Goal: Task Accomplishment & Management: Use online tool/utility

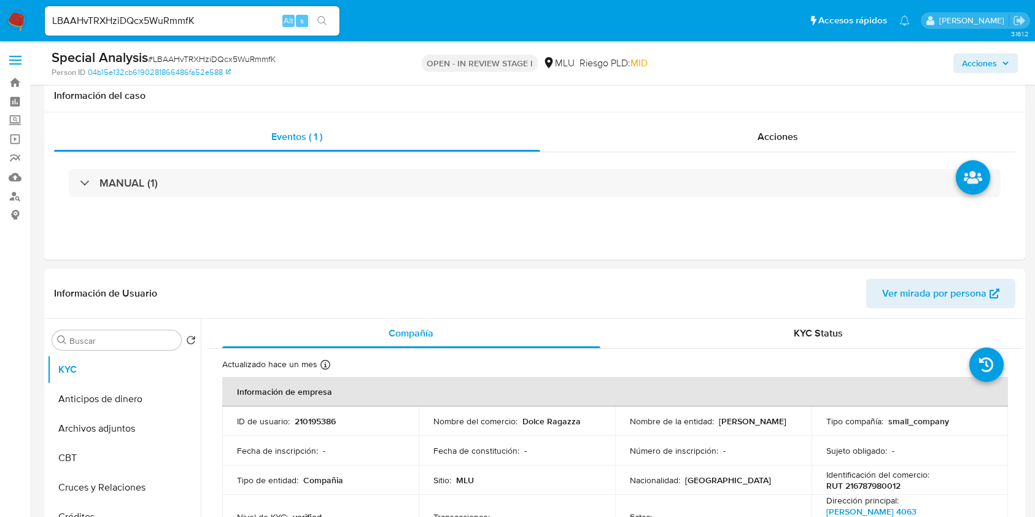
select select "10"
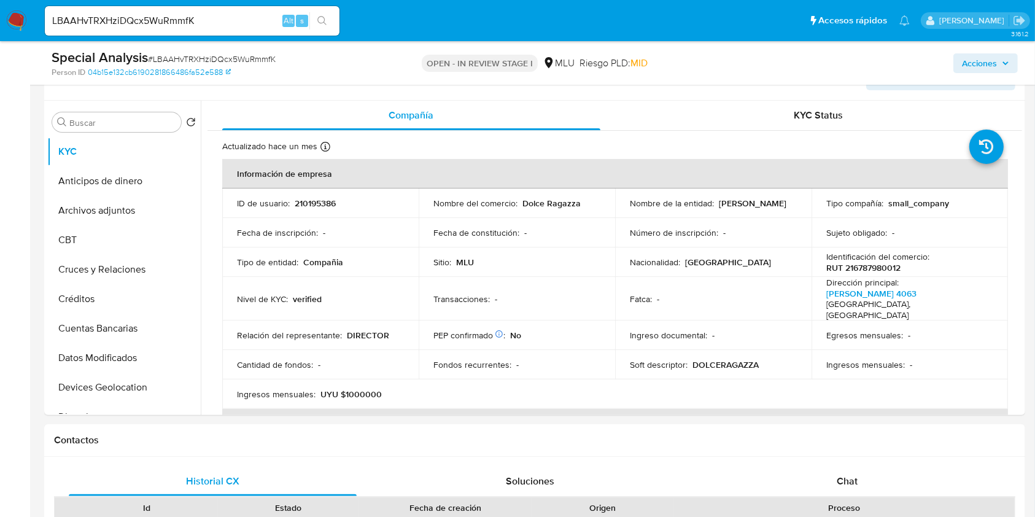
scroll to position [227, 0]
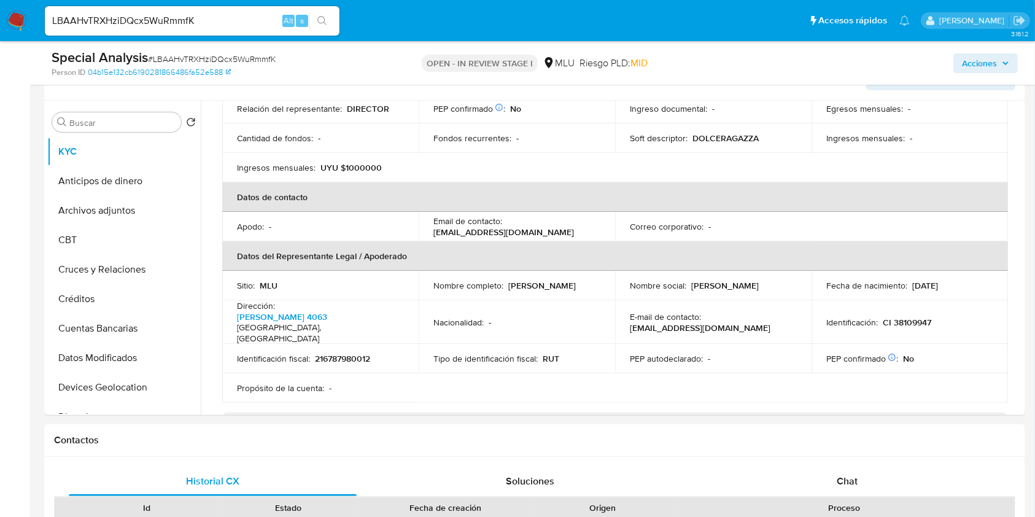
click at [18, 20] on img at bounding box center [16, 20] width 21 height 21
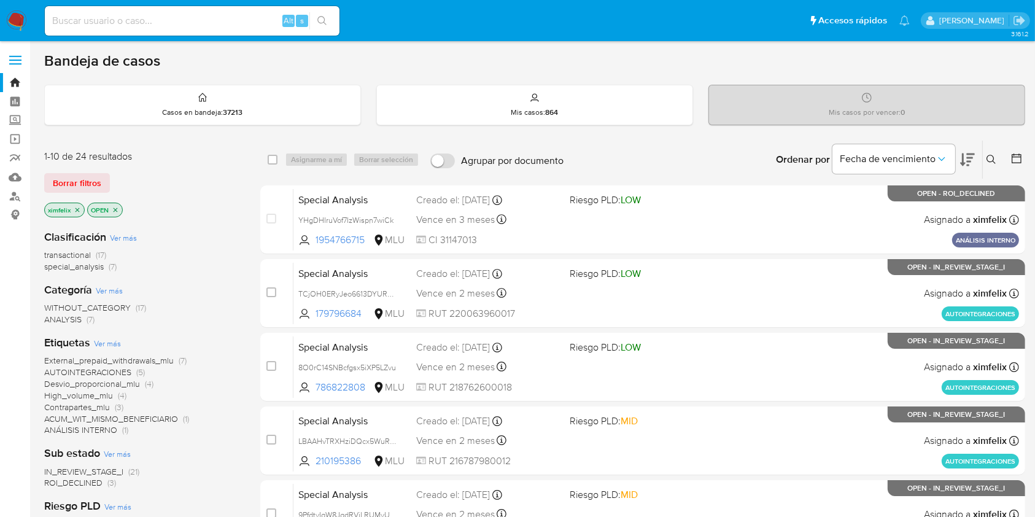
click at [107, 483] on span "(3)" at bounding box center [111, 482] width 9 height 12
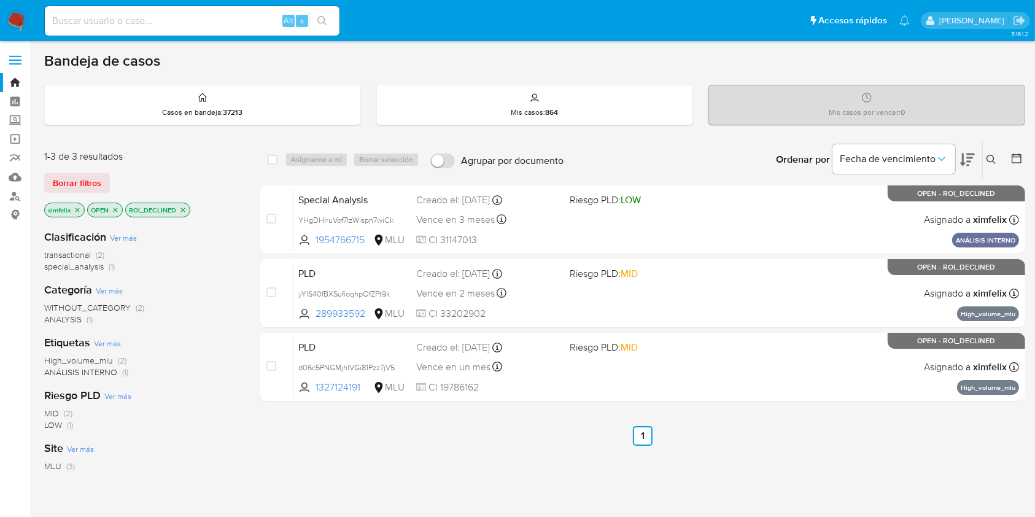
click at [238, 20] on input at bounding box center [192, 21] width 295 height 16
paste input "TCjOH0ERyJeo6613DYURPOot"
type input "TCjOH0ERyJeo6613DYURPOot"
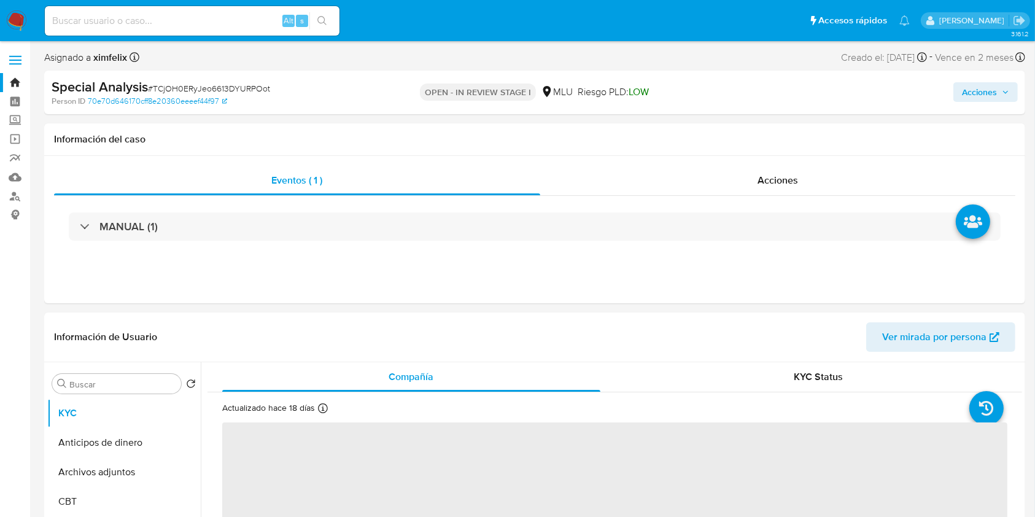
select select "10"
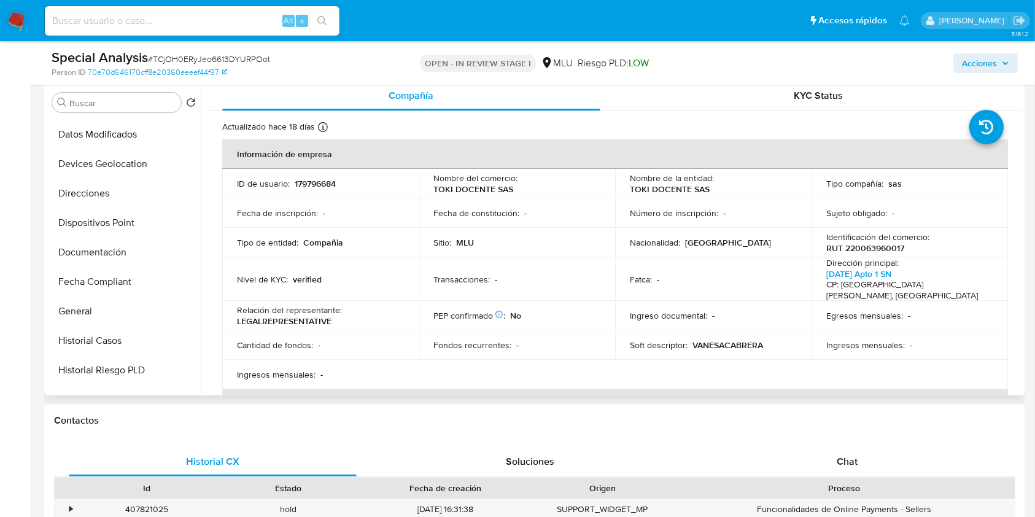
scroll to position [193, 0]
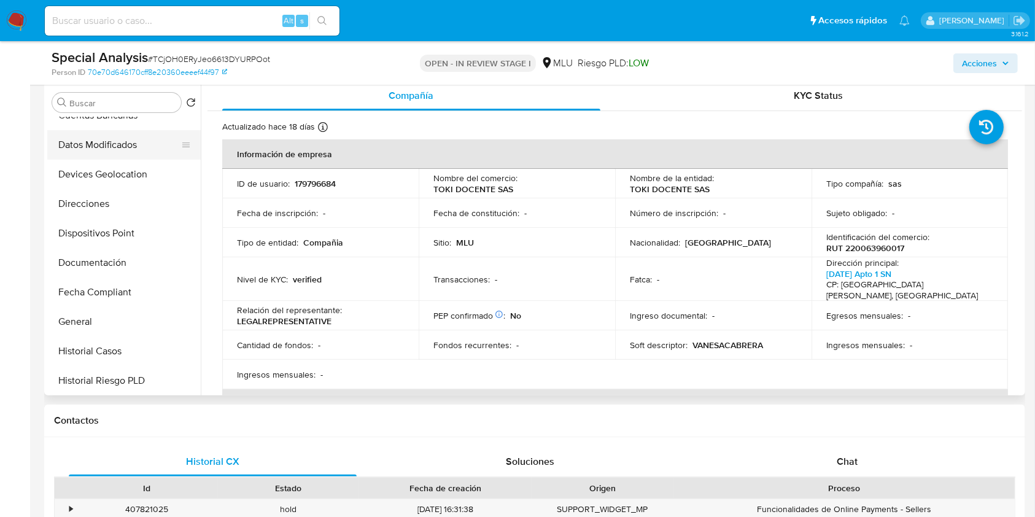
click at [136, 147] on button "Datos Modificados" at bounding box center [119, 144] width 144 height 29
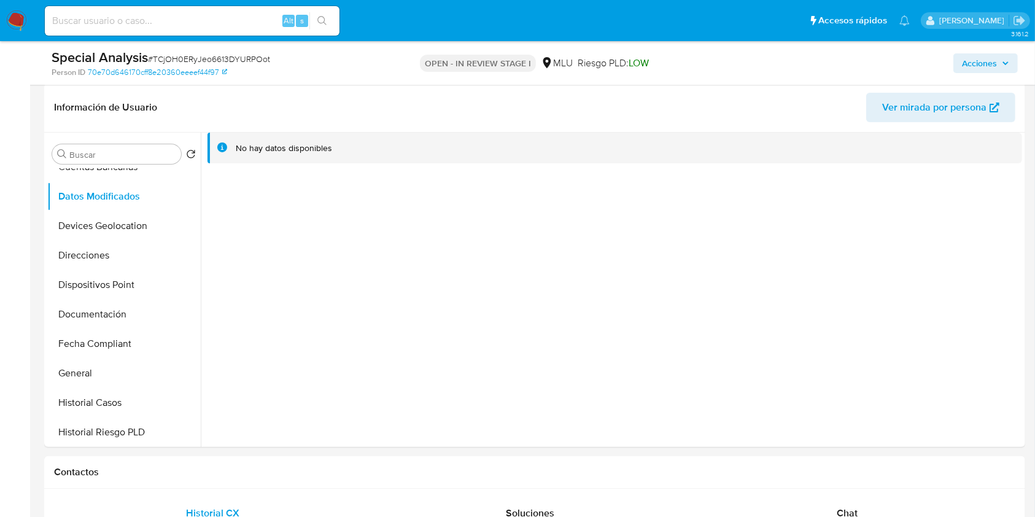
scroll to position [167, 0]
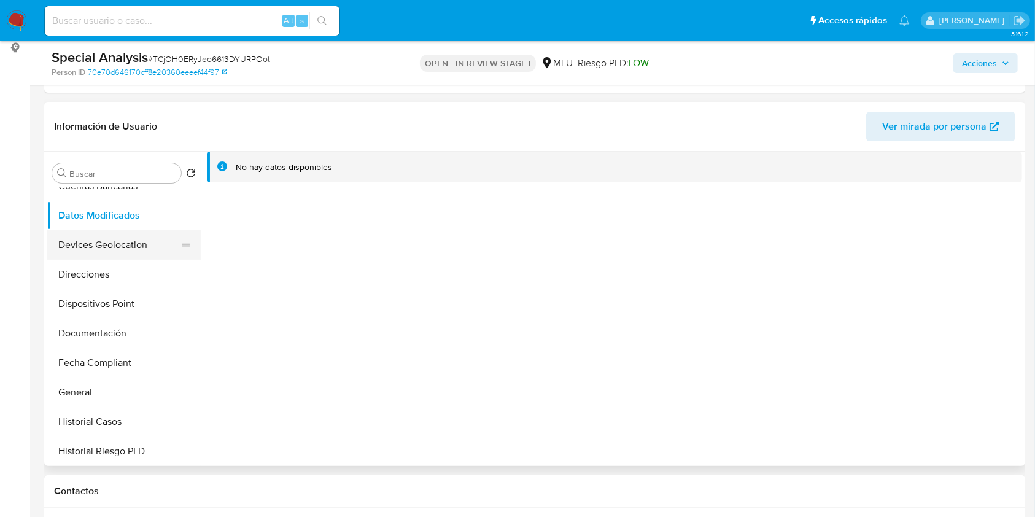
click at [120, 233] on button "Devices Geolocation" at bounding box center [119, 244] width 144 height 29
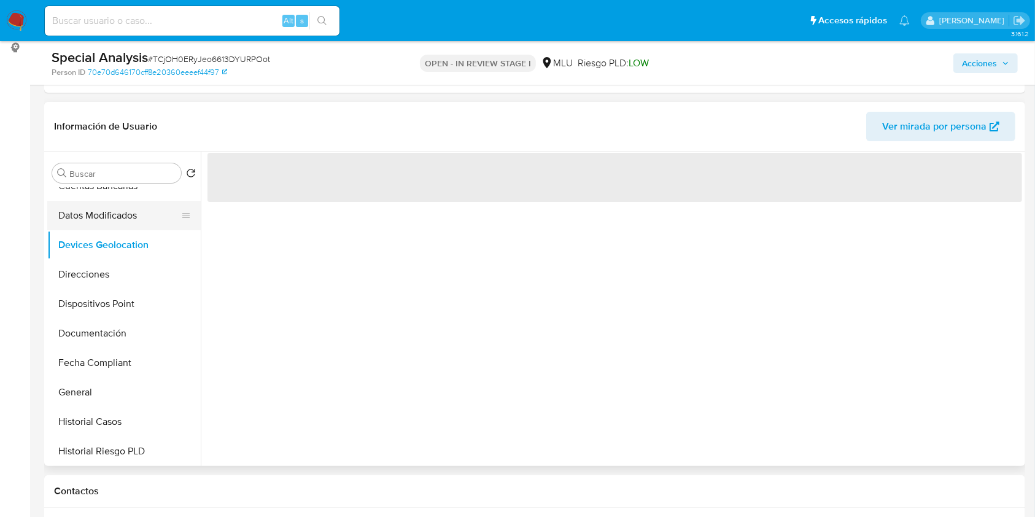
click at [126, 215] on button "Datos Modificados" at bounding box center [119, 215] width 144 height 29
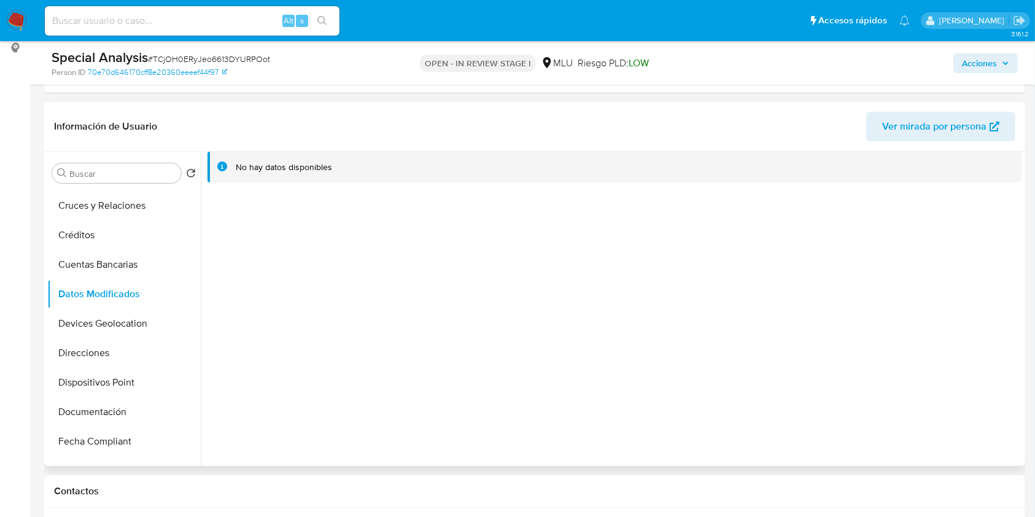
scroll to position [111, 0]
click at [115, 279] on button "Cuentas Bancarias" at bounding box center [119, 268] width 144 height 29
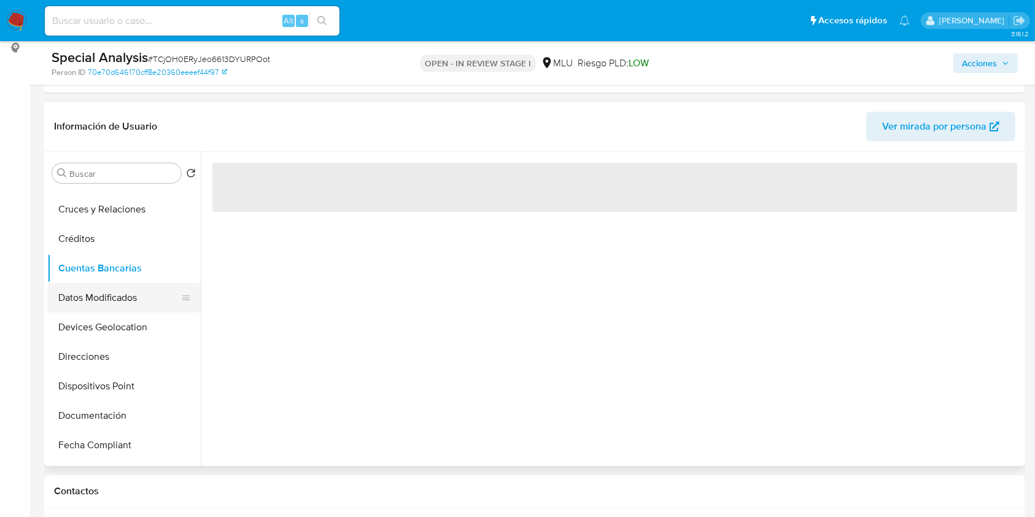
click at [120, 297] on button "Datos Modificados" at bounding box center [119, 297] width 144 height 29
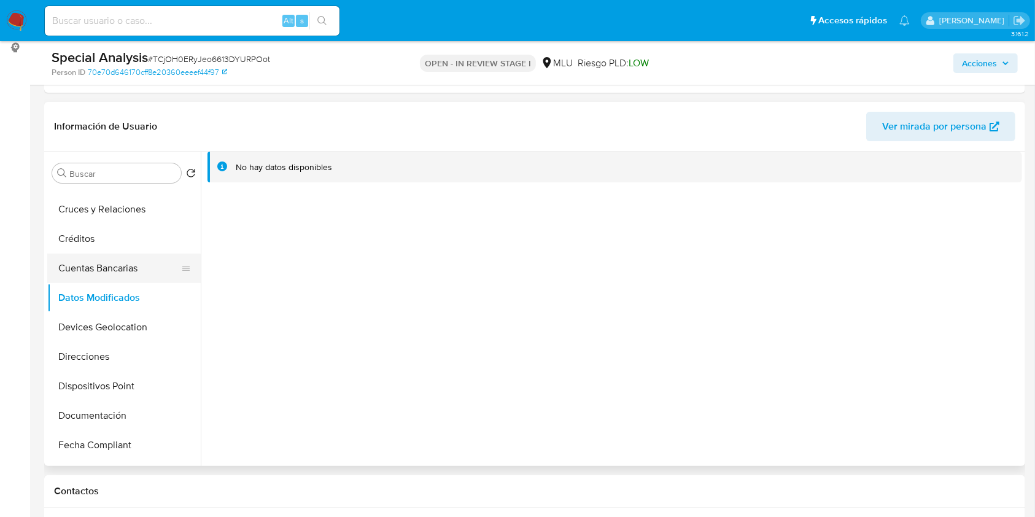
click at [136, 268] on button "Cuentas Bancarias" at bounding box center [119, 268] width 144 height 29
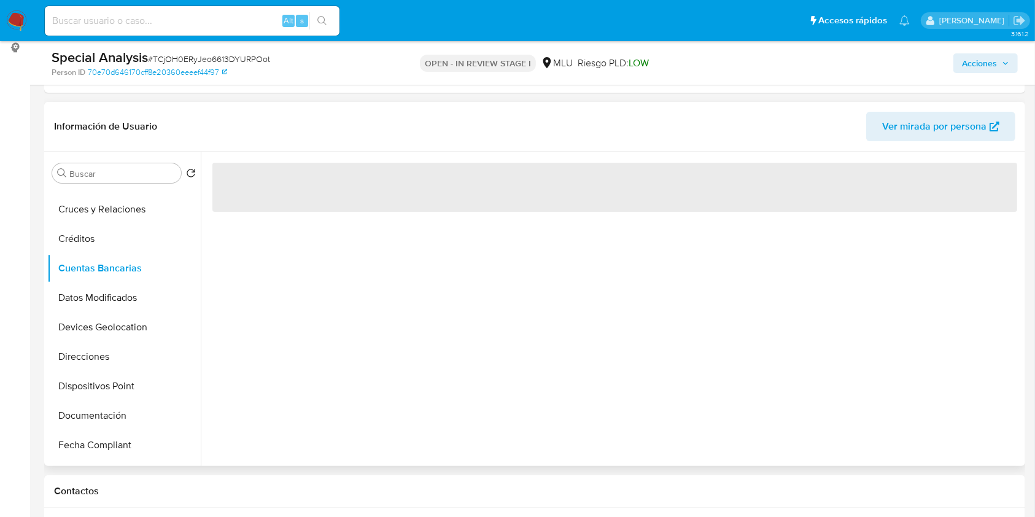
click at [421, 315] on div "‌" at bounding box center [611, 309] width 821 height 314
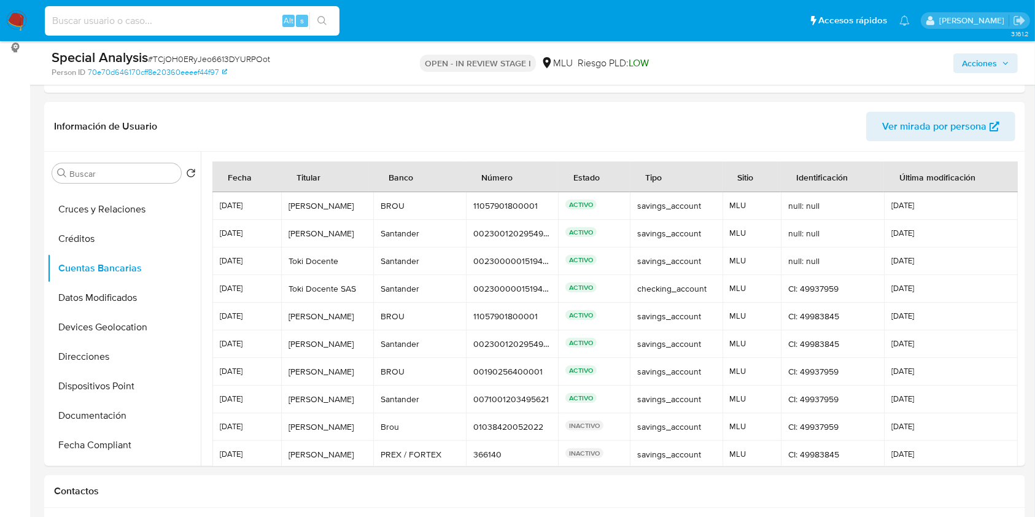
click at [169, 18] on input at bounding box center [192, 21] width 295 height 16
paste input "LBAAHvTRXHziDQcx5WuRmmfK"
type input "LBAAHvTRXHziDQcx5WuRmmfK"
click at [319, 17] on icon "search-icon" at bounding box center [321, 20] width 9 height 9
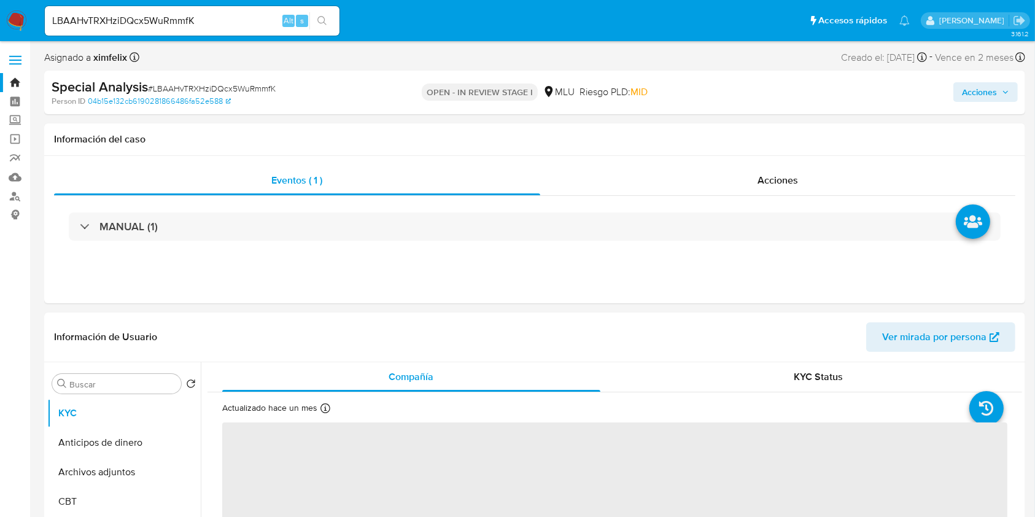
select select "10"
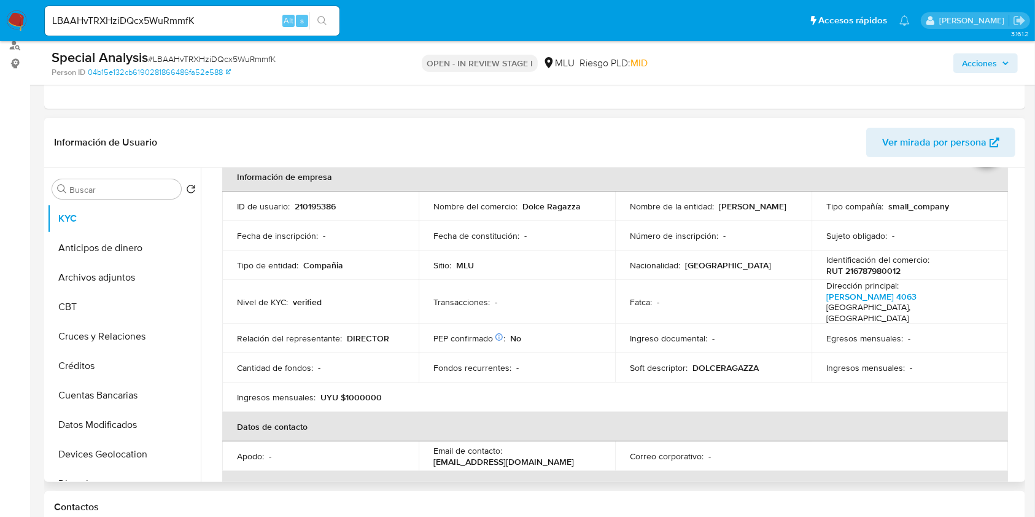
scroll to position [63, 0]
click at [896, 378] on table "Información de empresa ID de usuario : 210195386 Nombre del comercio : Dolce Ra…" at bounding box center [615, 398] width 786 height 470
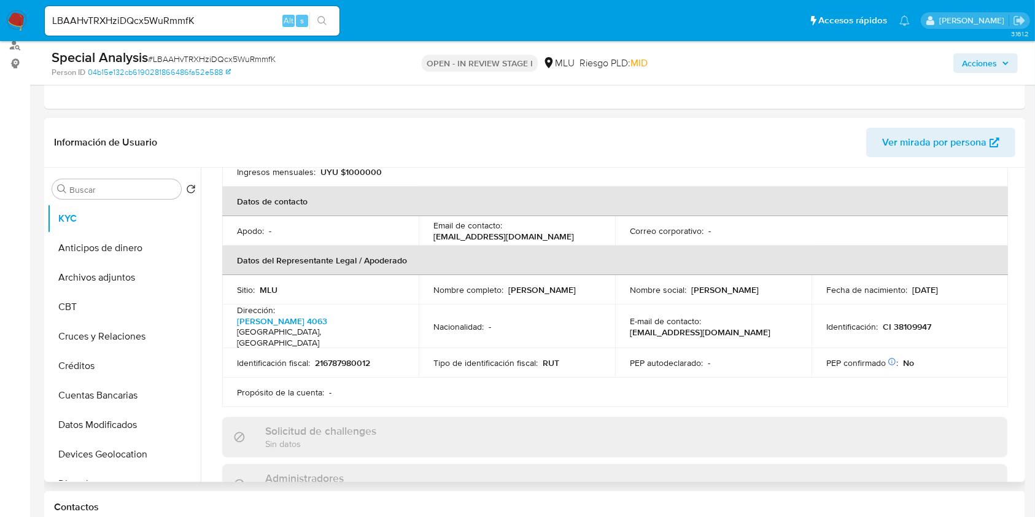
scroll to position [275, 0]
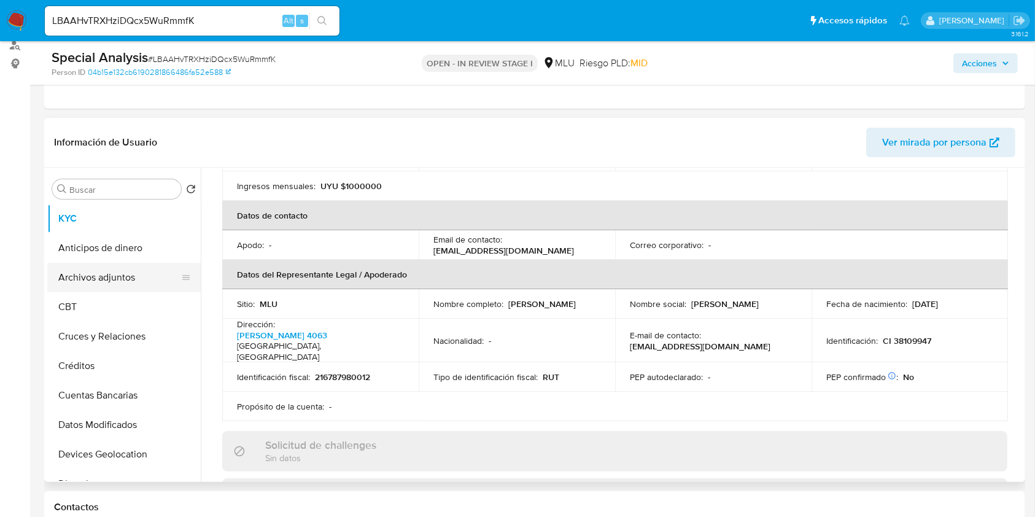
click at [142, 278] on button "Archivos adjuntos" at bounding box center [119, 277] width 144 height 29
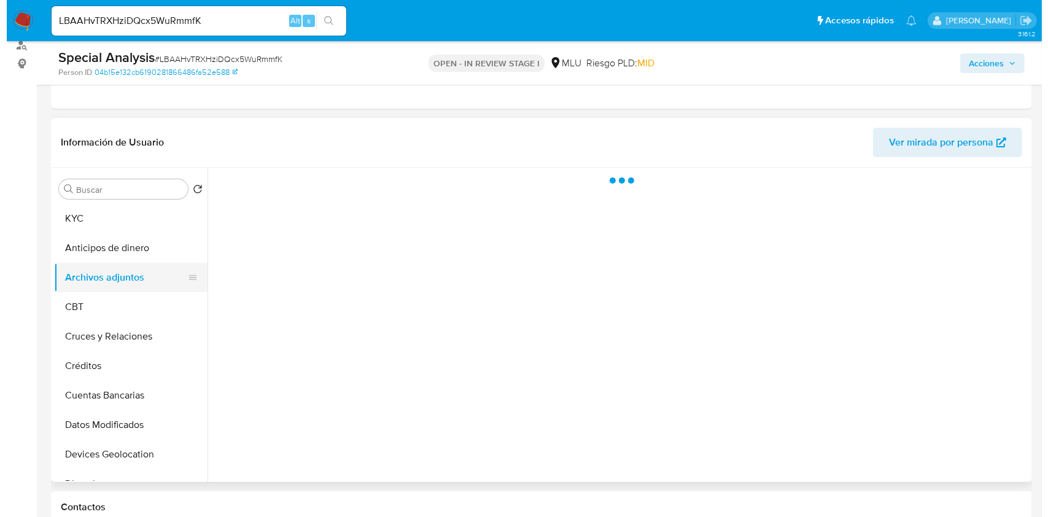
scroll to position [0, 0]
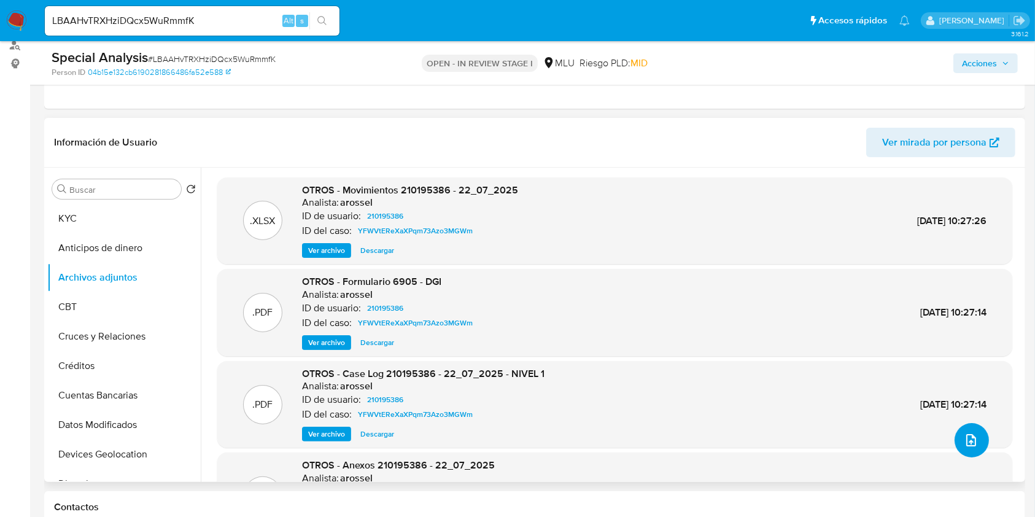
click at [964, 438] on icon "upload-file" at bounding box center [971, 440] width 15 height 15
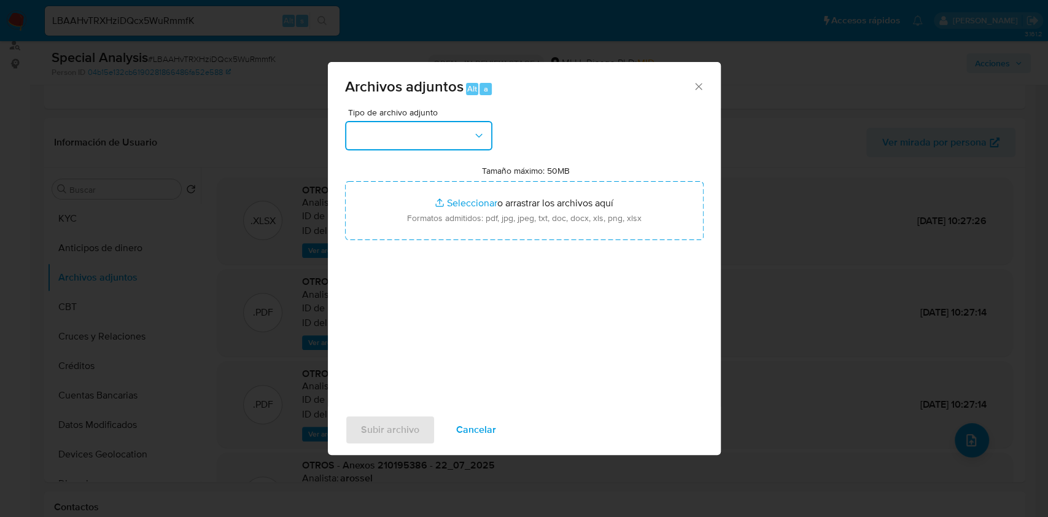
click at [446, 139] on button "button" at bounding box center [418, 135] width 147 height 29
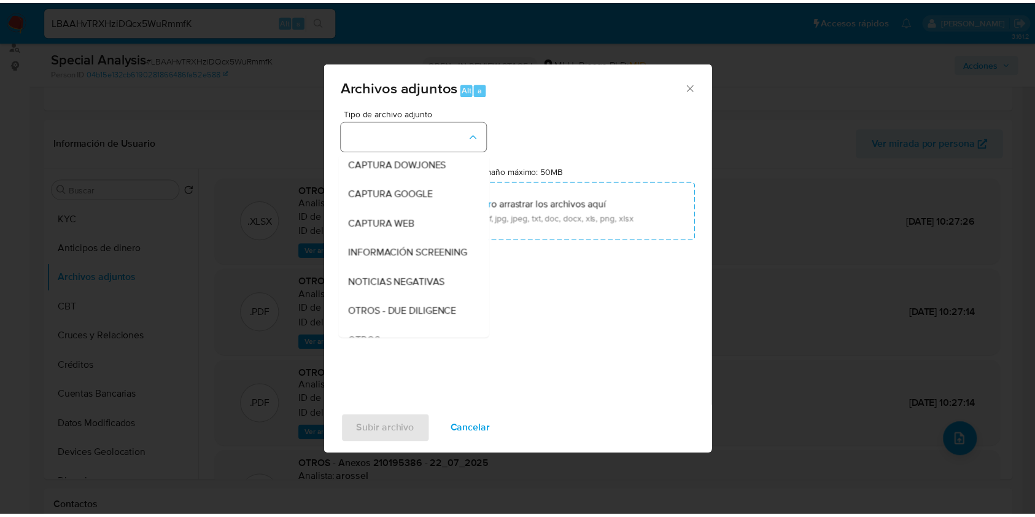
scroll to position [64, 0]
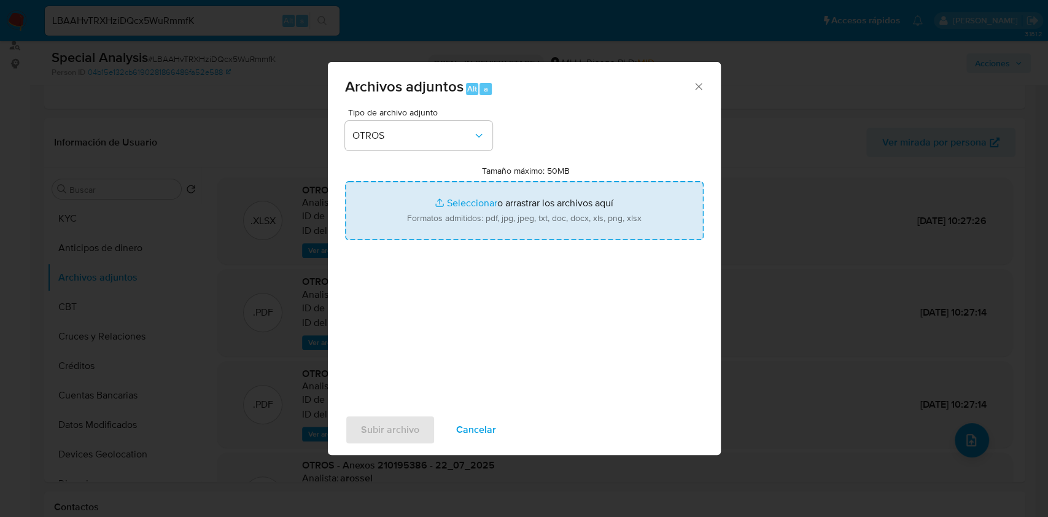
type input "C:\fakepath\Case Log 210195386 - 25_09_2025.pdf"
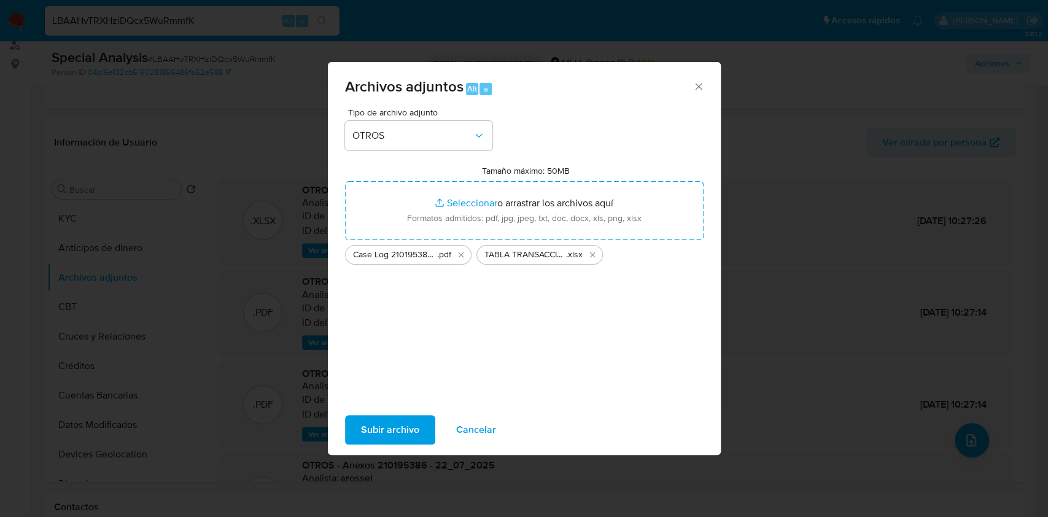
click at [398, 436] on span "Subir archivo" at bounding box center [390, 429] width 58 height 27
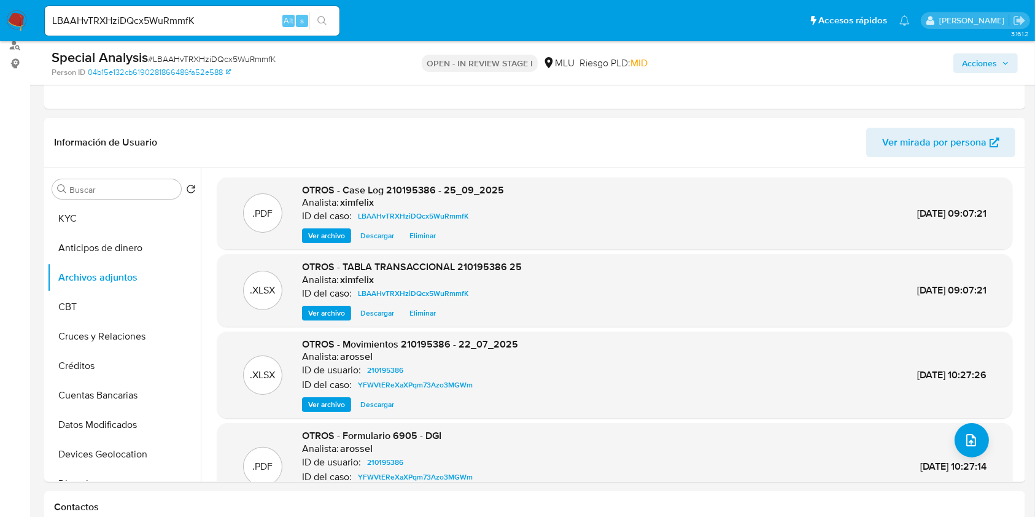
click at [1006, 60] on icon "button" at bounding box center [1005, 63] width 7 height 7
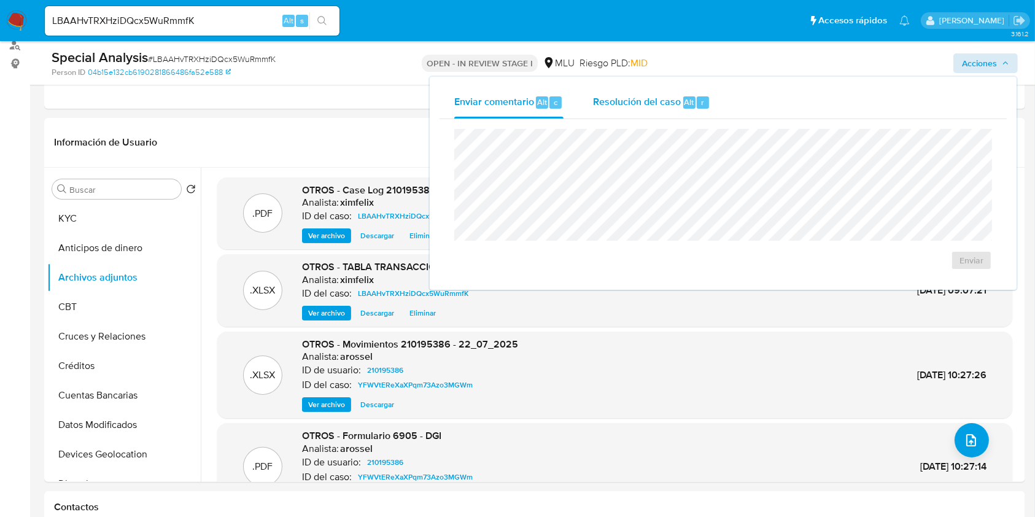
click at [637, 97] on span "Resolución del caso" at bounding box center [637, 102] width 88 height 14
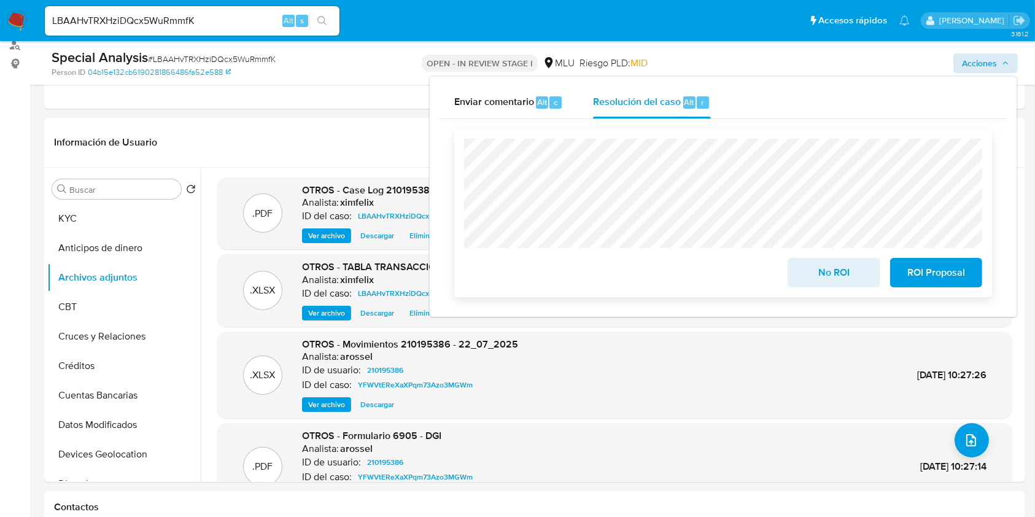
click at [805, 270] on span "No ROI" at bounding box center [834, 272] width 60 height 27
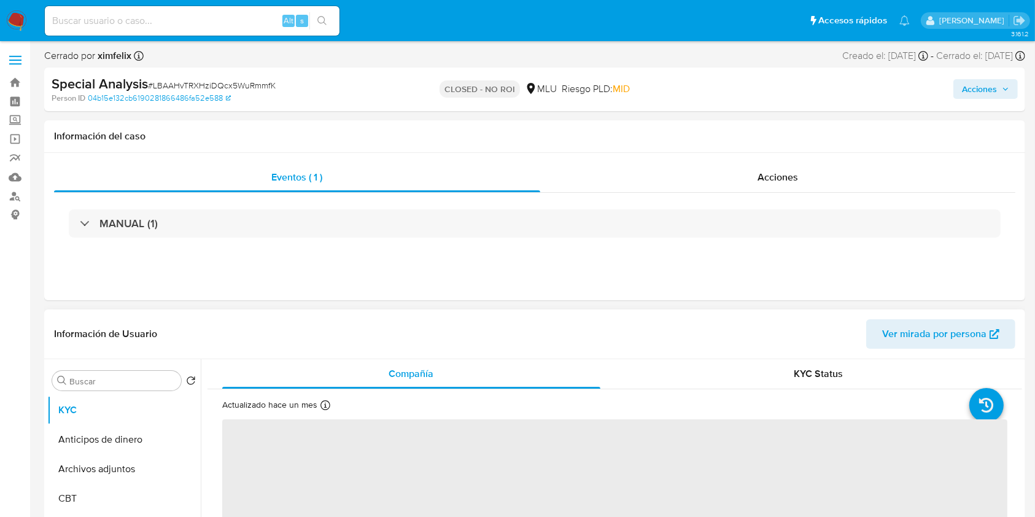
select select "10"
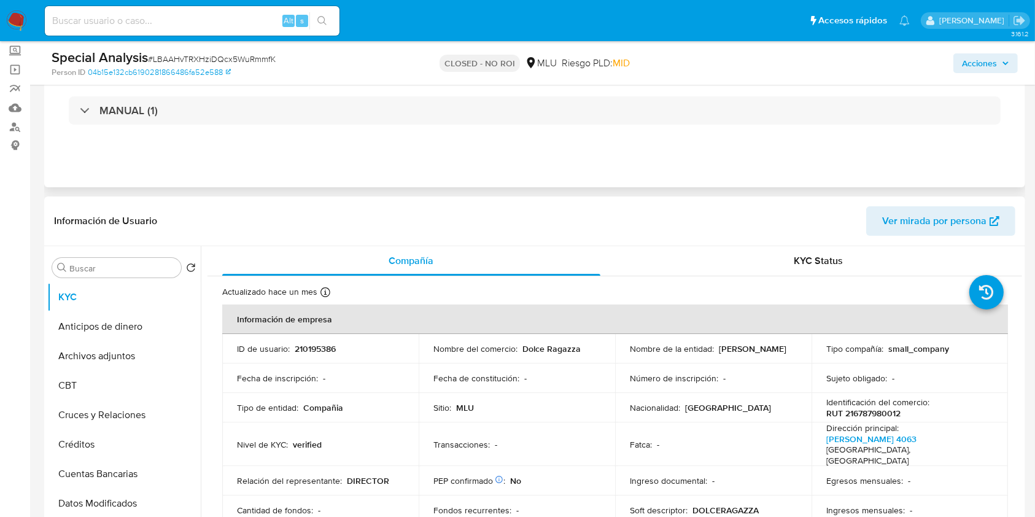
scroll to position [79, 0]
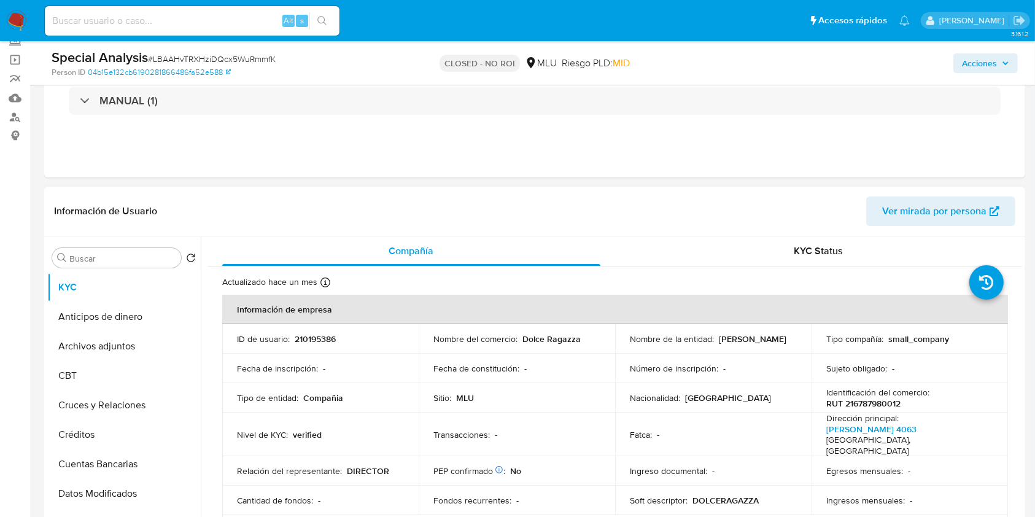
click at [12, 24] on img at bounding box center [16, 20] width 21 height 21
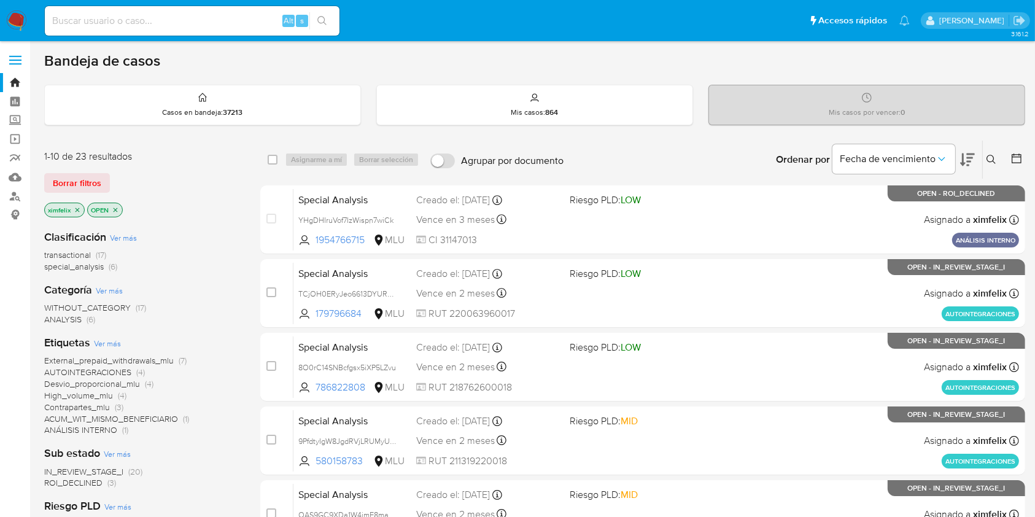
click at [221, 17] on input at bounding box center [192, 21] width 295 height 16
paste input "8eBhxJW19WDcncRAd2Q7T2UJ"
type input "8eBhxJW19WDcncRAd2Q7T2UJ"
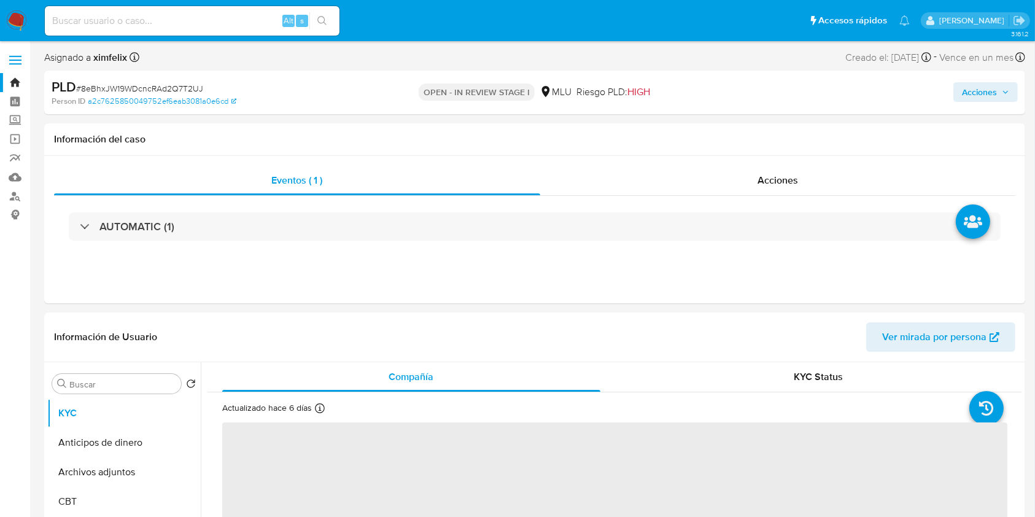
select select "10"
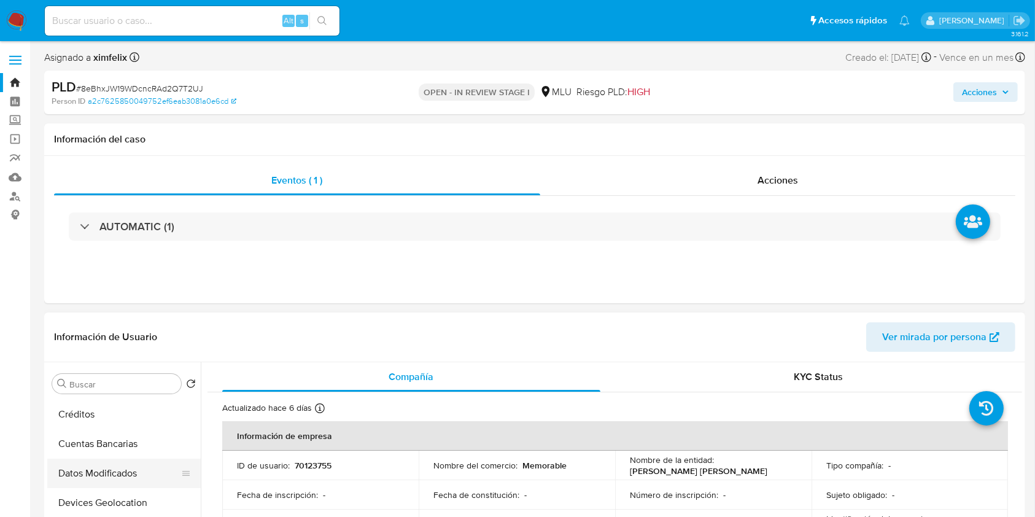
scroll to position [155, 0]
click at [132, 493] on button "Devices Geolocation" at bounding box center [119, 493] width 144 height 29
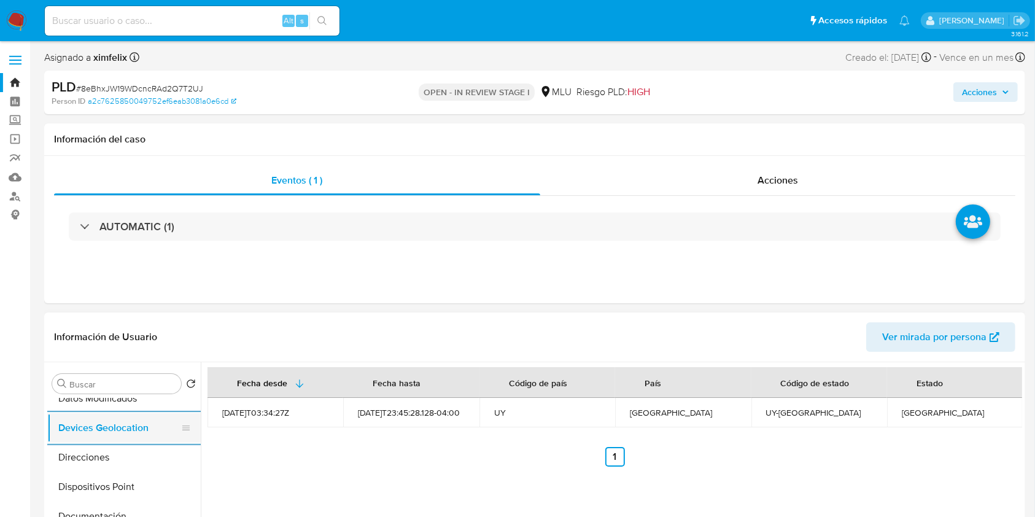
scroll to position [254, 0]
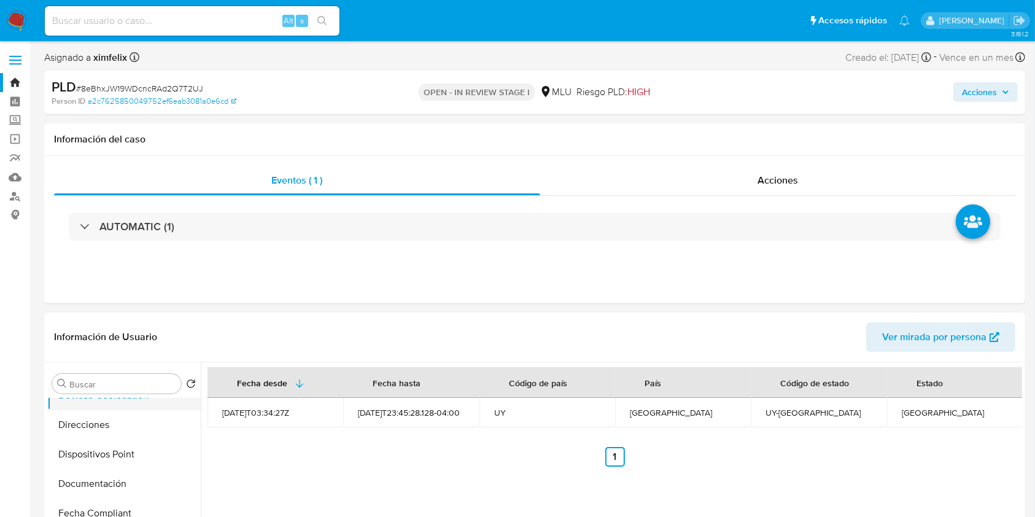
click at [132, 493] on button "Documentación" at bounding box center [123, 483] width 153 height 29
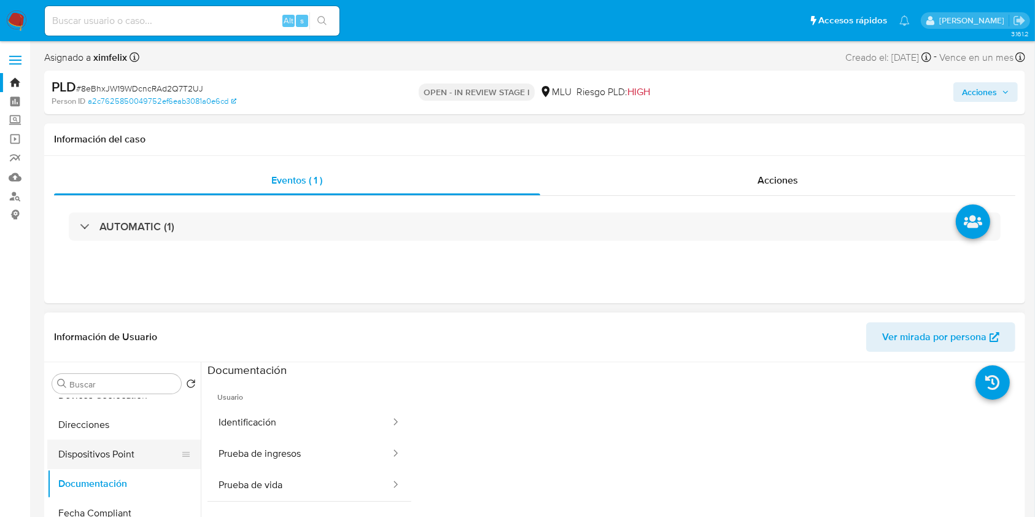
click at [101, 456] on button "Dispositivos Point" at bounding box center [119, 454] width 144 height 29
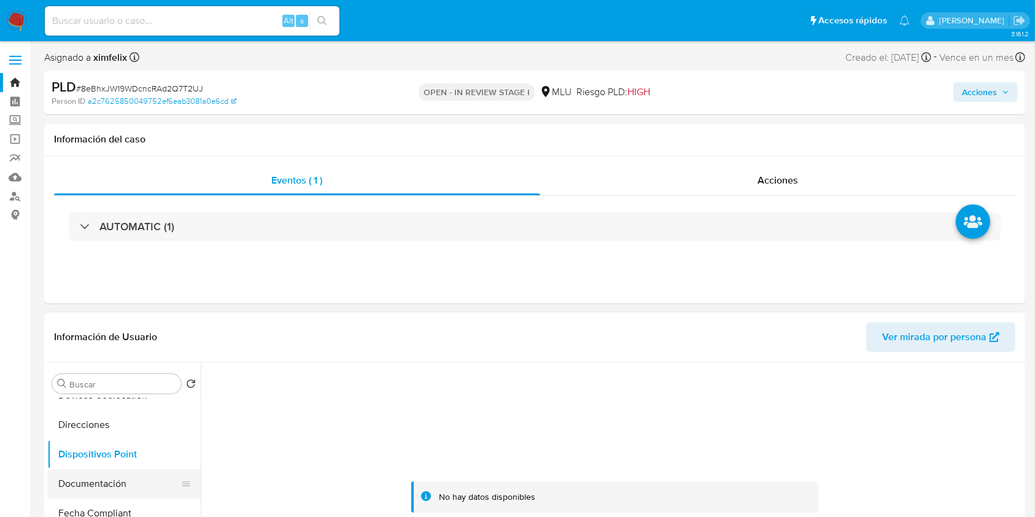
click at [106, 479] on button "Documentación" at bounding box center [119, 483] width 144 height 29
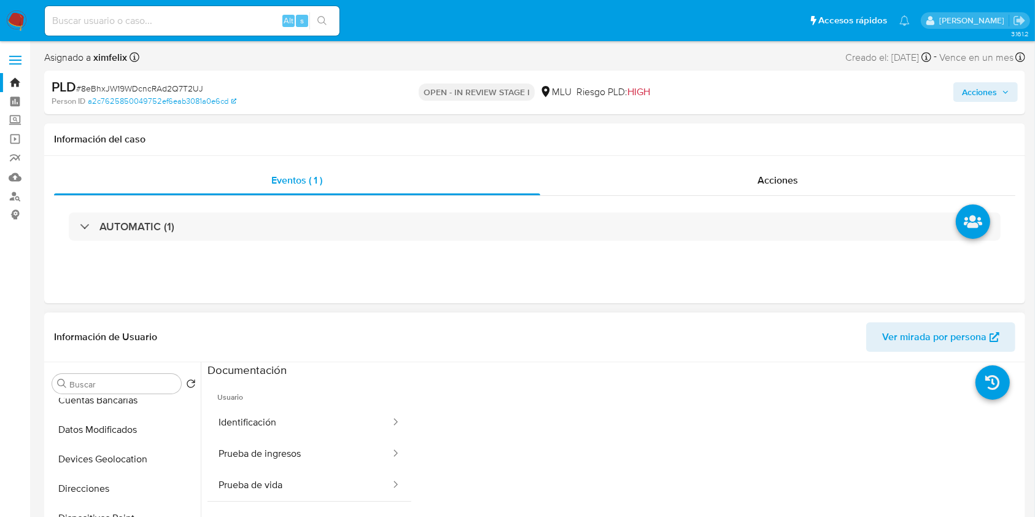
scroll to position [188, 0]
click at [123, 468] on button "Devices Geolocation" at bounding box center [119, 460] width 144 height 29
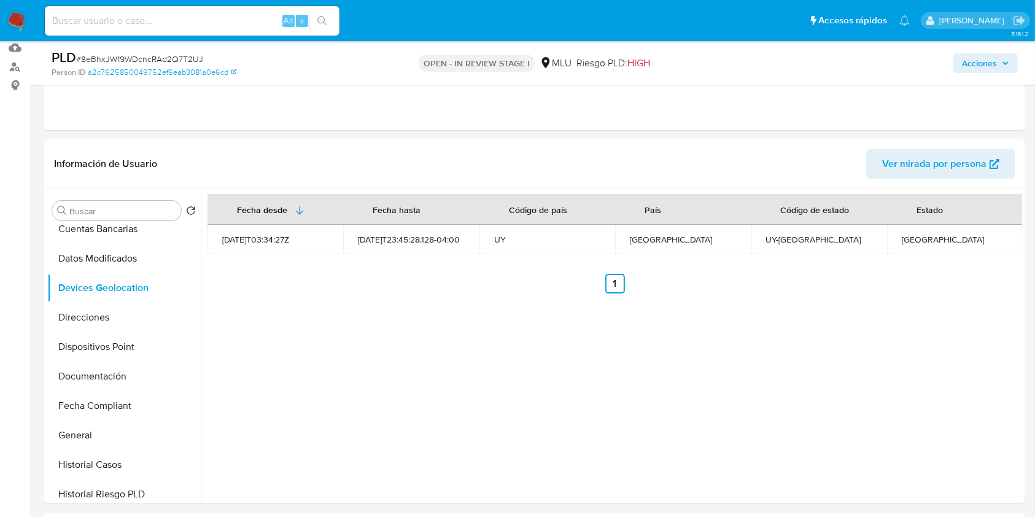
scroll to position [158, 0]
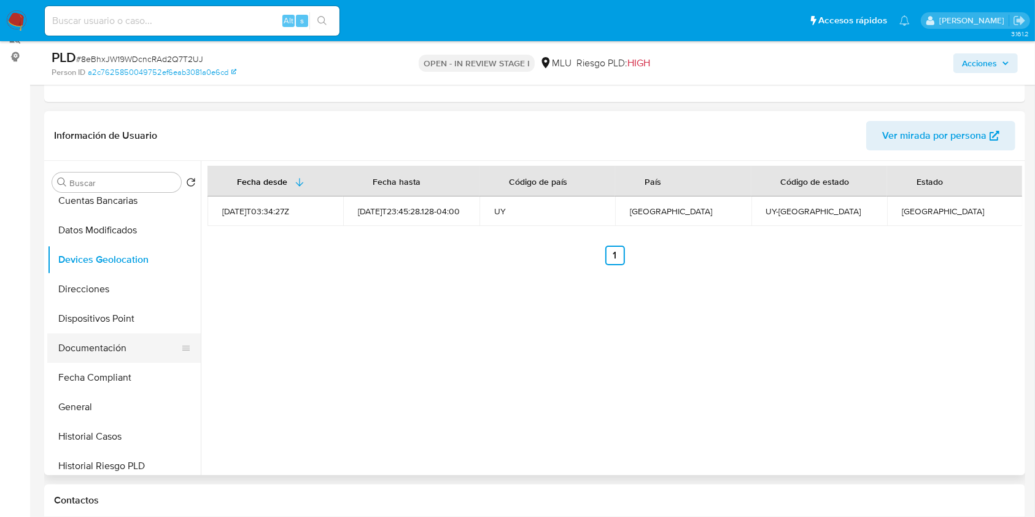
click at [93, 348] on button "Documentación" at bounding box center [119, 347] width 144 height 29
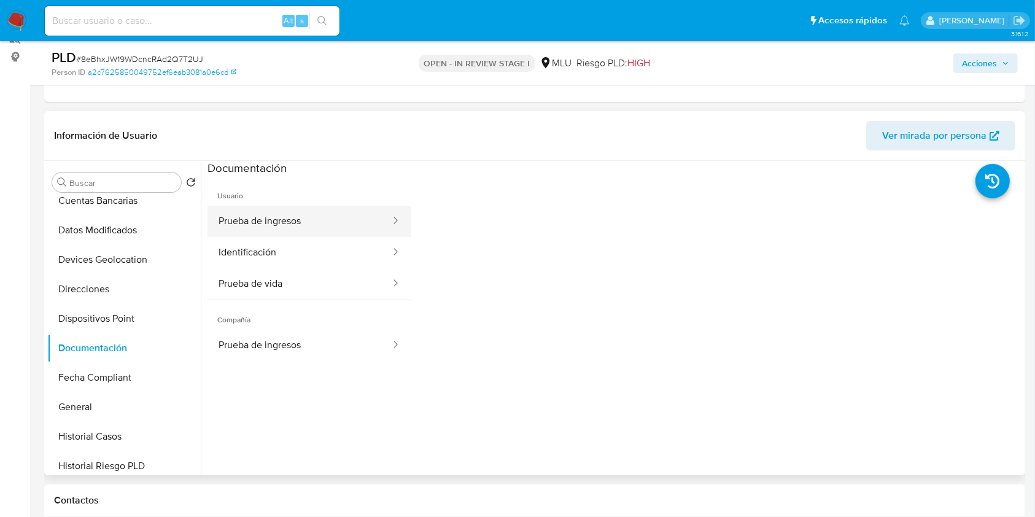
click at [336, 216] on button "Prueba de ingresos" at bounding box center [299, 221] width 184 height 31
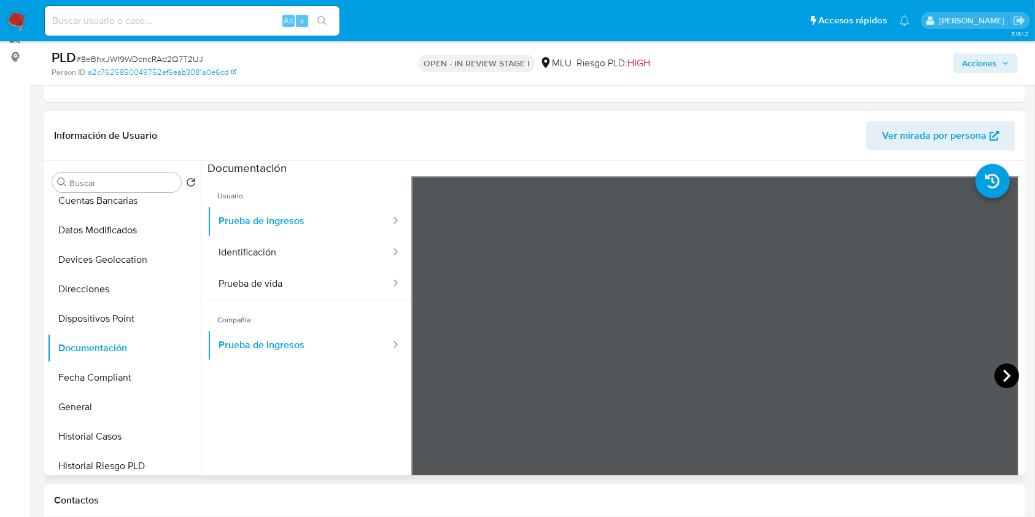
click at [1003, 370] on icon at bounding box center [1006, 376] width 7 height 12
click at [956, 134] on span "Ver mirada por persona" at bounding box center [934, 135] width 104 height 29
click at [191, 266] on button "Devices Geolocation" at bounding box center [119, 259] width 144 height 29
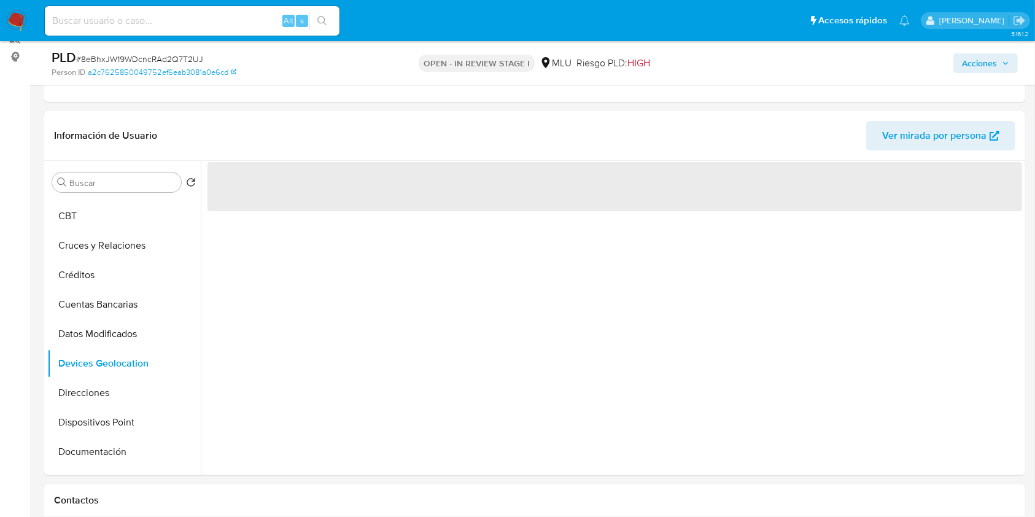
scroll to position [0, 0]
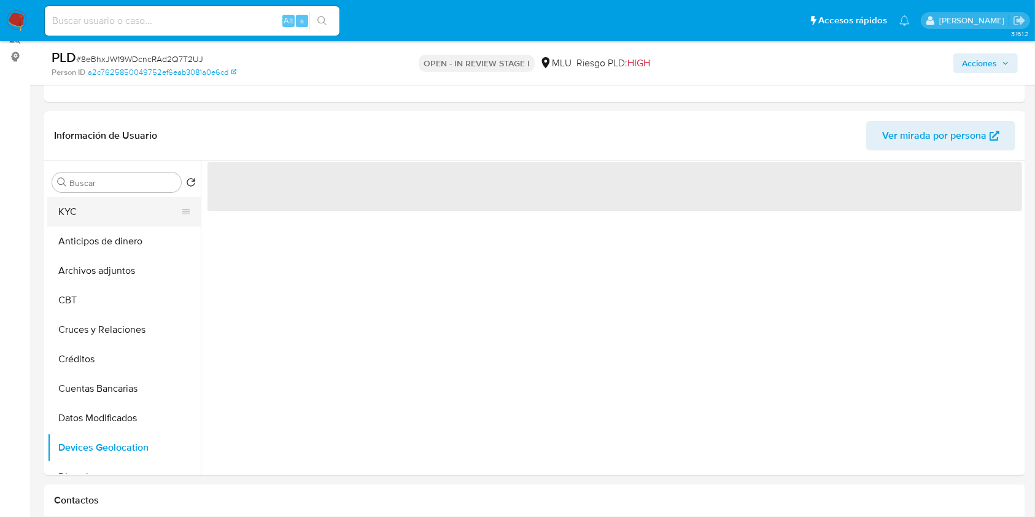
click at [125, 207] on button "KYC" at bounding box center [119, 211] width 144 height 29
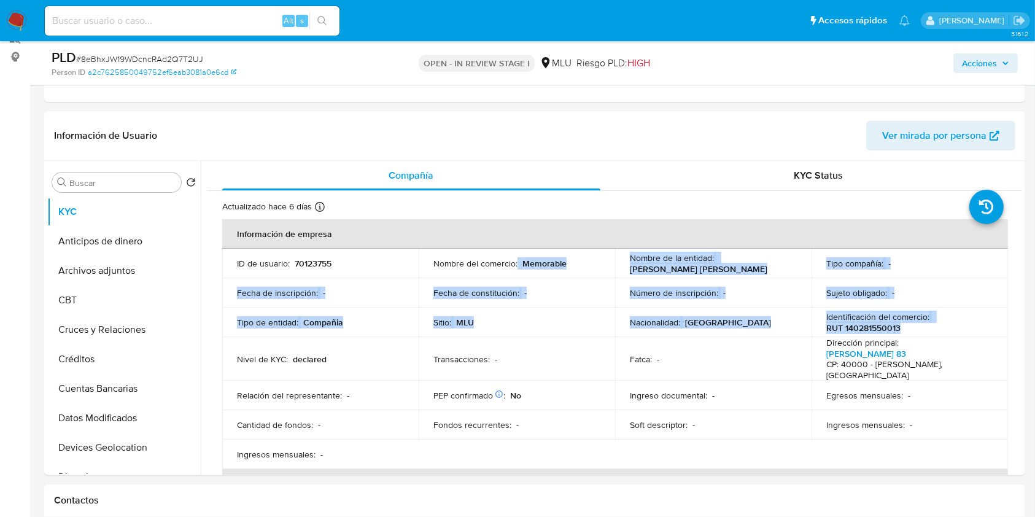
drag, startPoint x: 458, startPoint y: 269, endPoint x: 221, endPoint y: 337, distance: 246.4
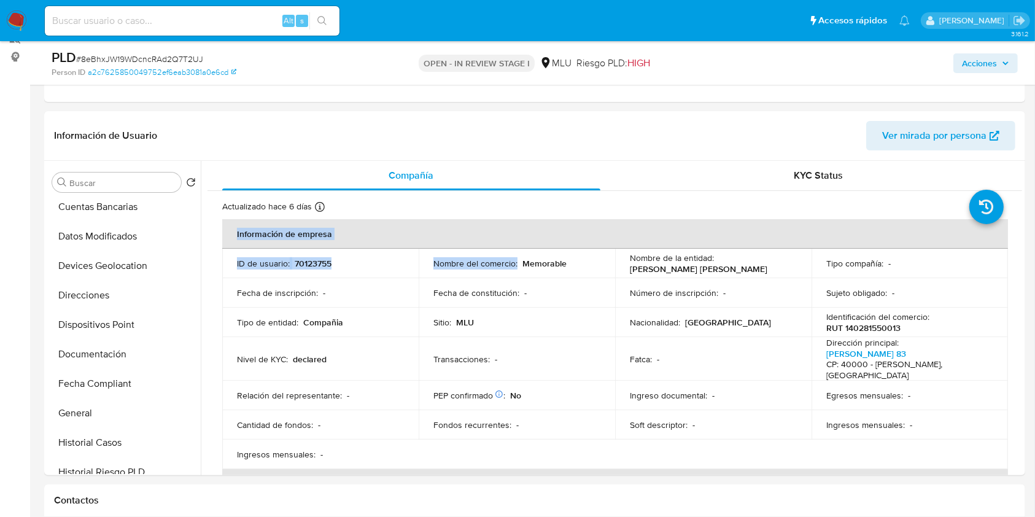
scroll to position [199, 0]
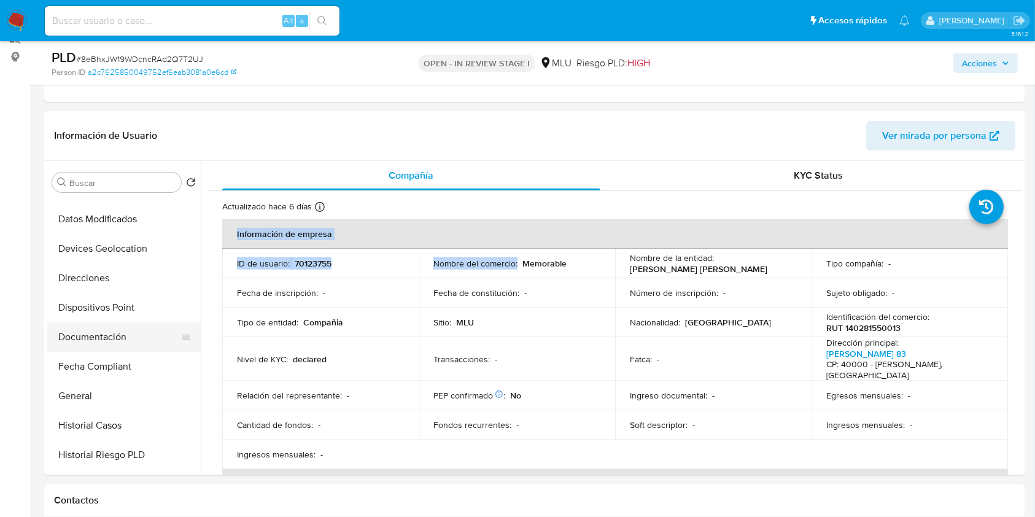
click at [121, 337] on button "Documentación" at bounding box center [119, 336] width 144 height 29
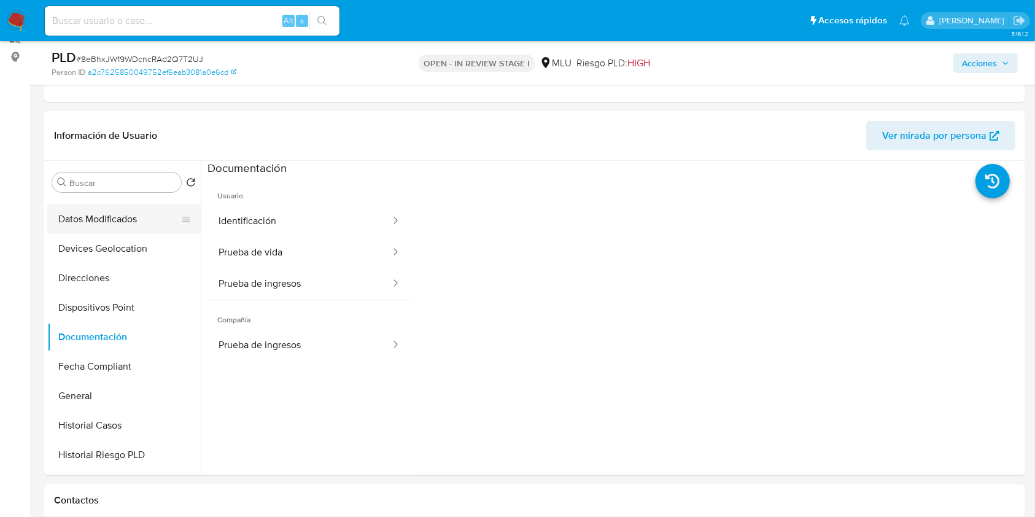
click at [115, 222] on button "Datos Modificados" at bounding box center [119, 218] width 144 height 29
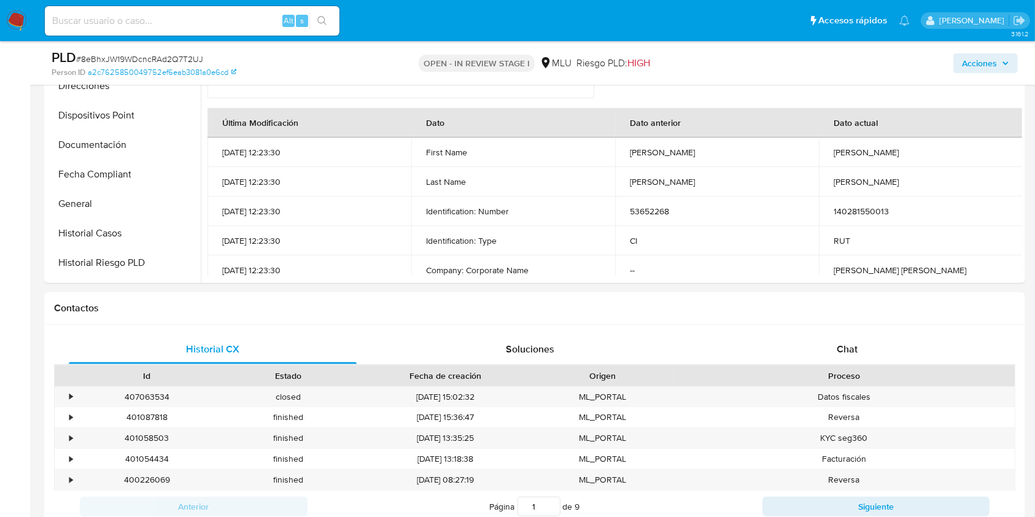
scroll to position [365, 0]
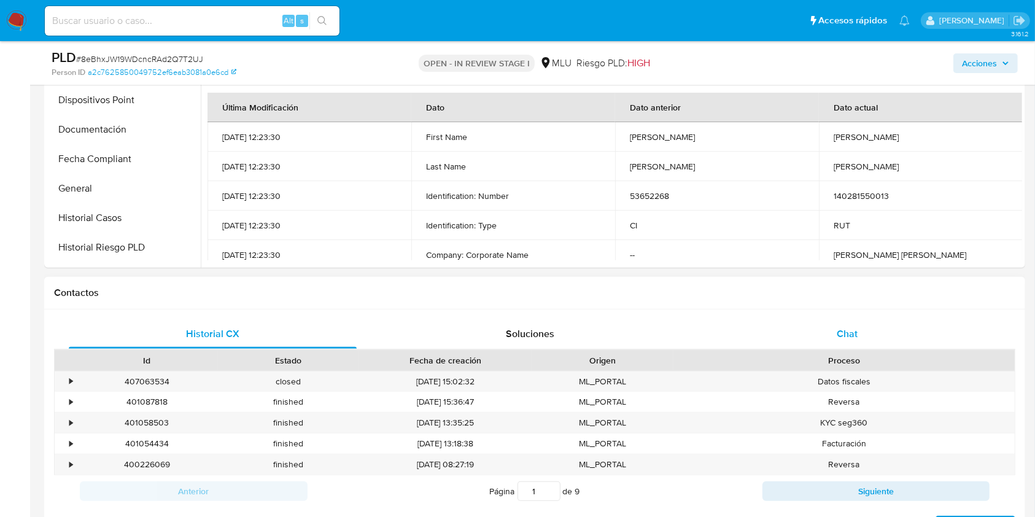
click at [871, 319] on div "Chat" at bounding box center [847, 333] width 288 height 29
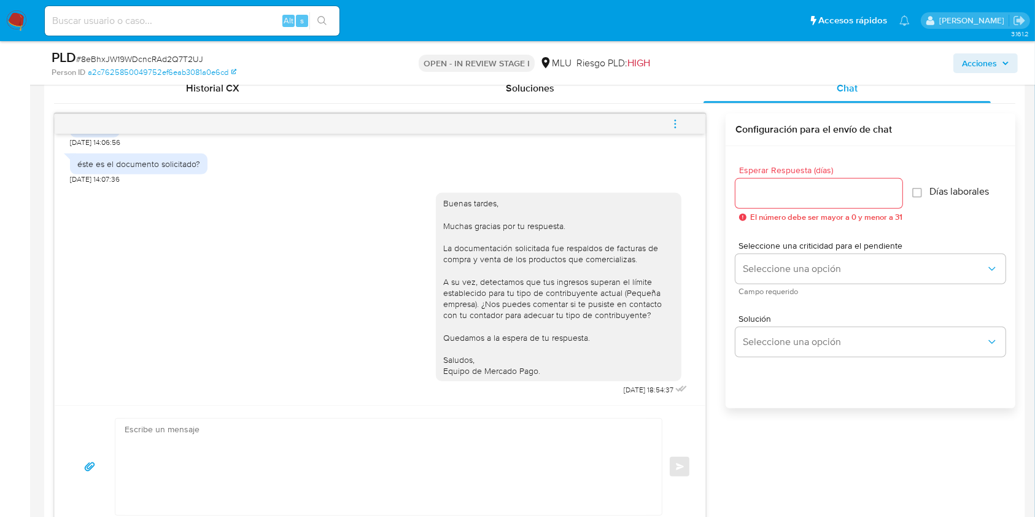
scroll to position [626, 0]
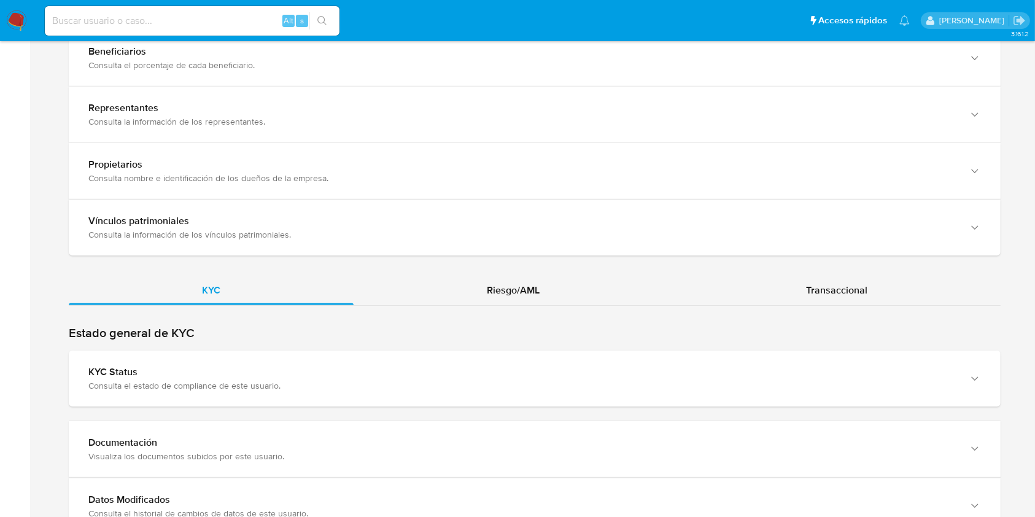
scroll to position [1007, 0]
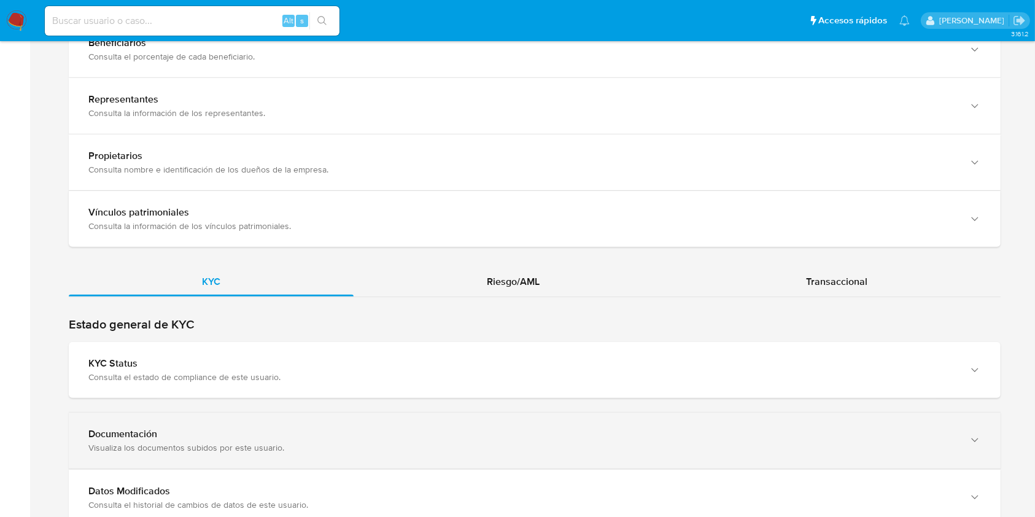
click at [815, 430] on div "Documentación" at bounding box center [522, 434] width 868 height 12
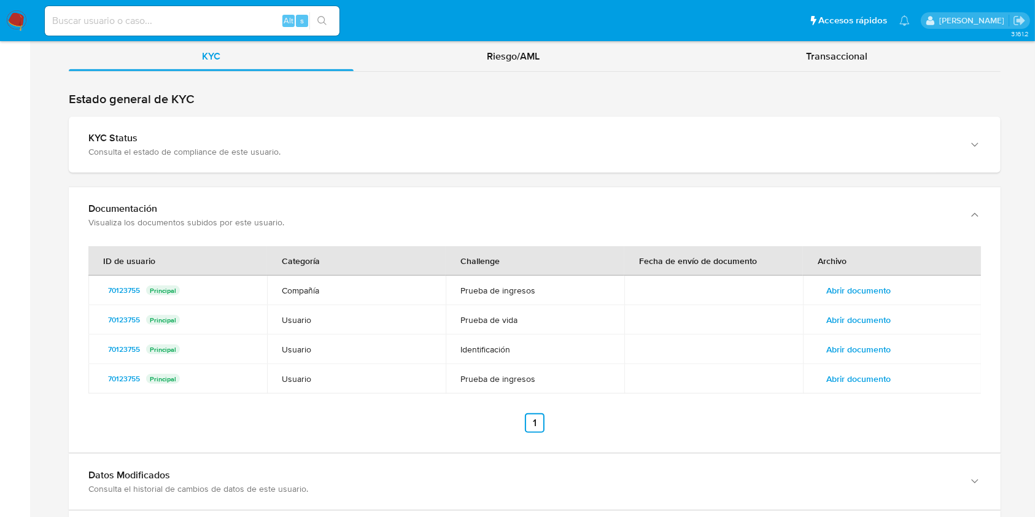
scroll to position [1237, 0]
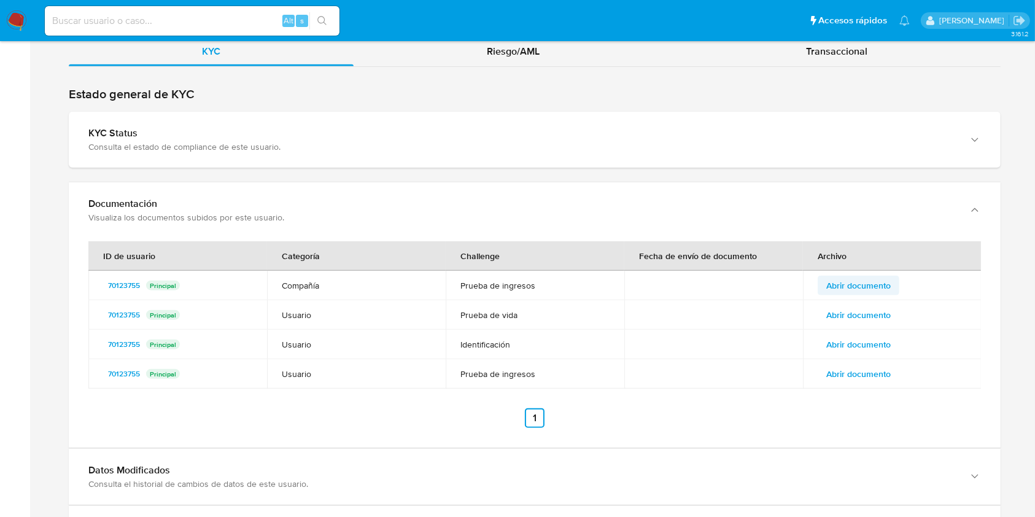
click at [864, 282] on span "Abrir documento" at bounding box center [858, 285] width 64 height 17
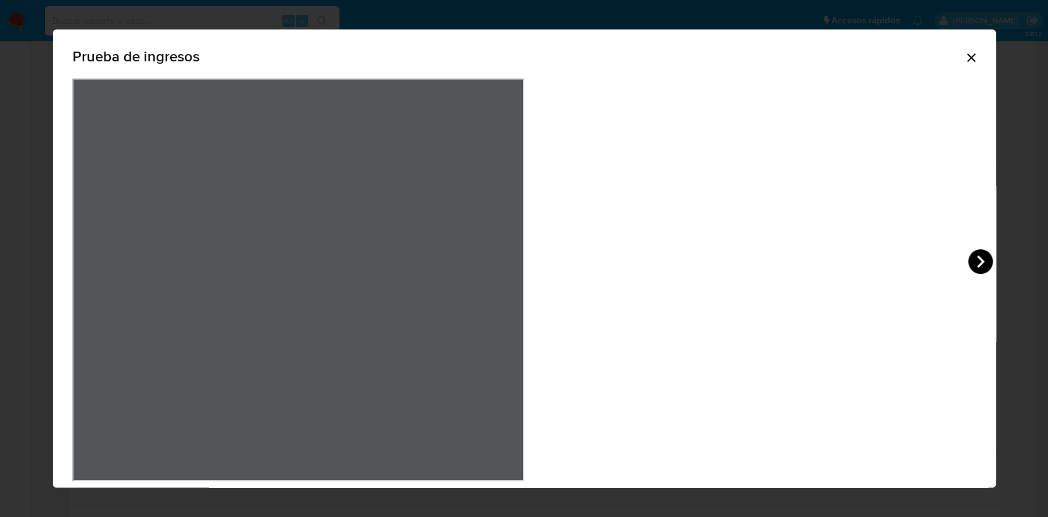
click at [968, 265] on icon "View Document Modal" at bounding box center [980, 261] width 25 height 25
click at [756, 265] on div "Prueba de ingresos" at bounding box center [524, 266] width 943 height 475
click at [732, 66] on div "Prueba de ingresos" at bounding box center [524, 58] width 904 height 39
click at [964, 58] on icon "Cerrar" at bounding box center [971, 57] width 15 height 15
